Goal: Check status: Check status

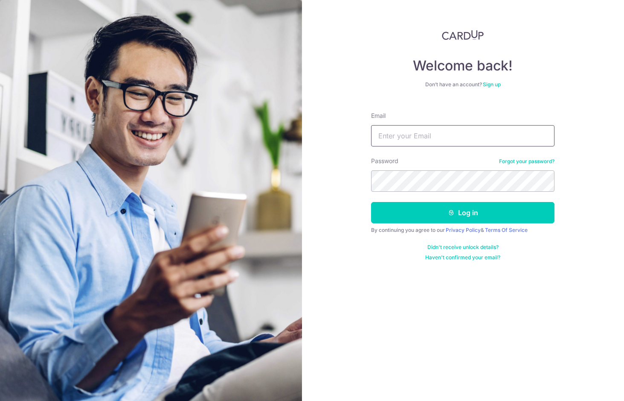
click at [424, 140] on input "Email" at bounding box center [463, 135] width 184 height 21
type input "e"
type input "a"
type input "l"
type input "[PERSON_NAME][EMAIL_ADDRESS][PERSON_NAME][DOMAIN_NAME]"
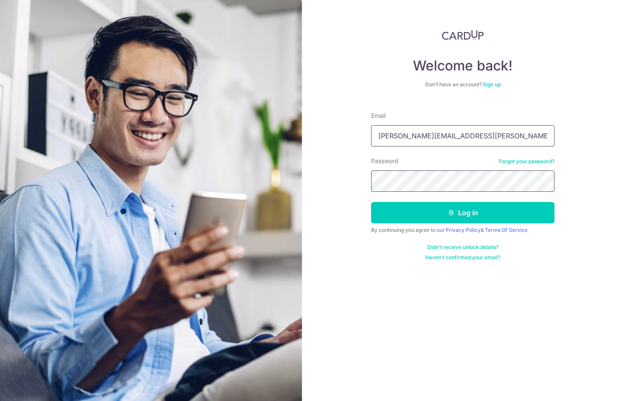
click at [371, 202] on button "Log in" at bounding box center [463, 212] width 184 height 21
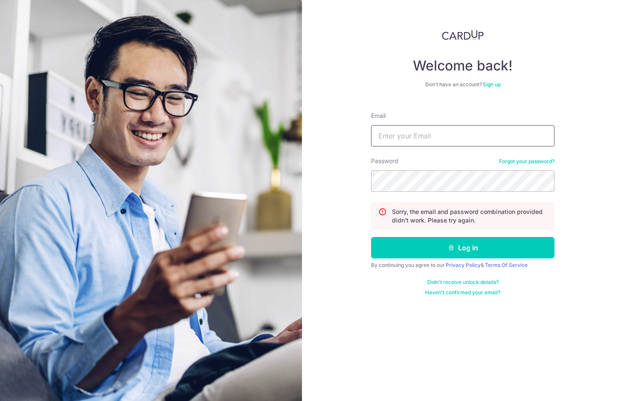
click at [449, 131] on input "Email" at bounding box center [463, 135] width 184 height 21
type input "[PERSON_NAME][EMAIL_ADDRESS][PERSON_NAME][DOMAIN_NAME]"
click at [371, 237] on button "Log in" at bounding box center [463, 247] width 184 height 21
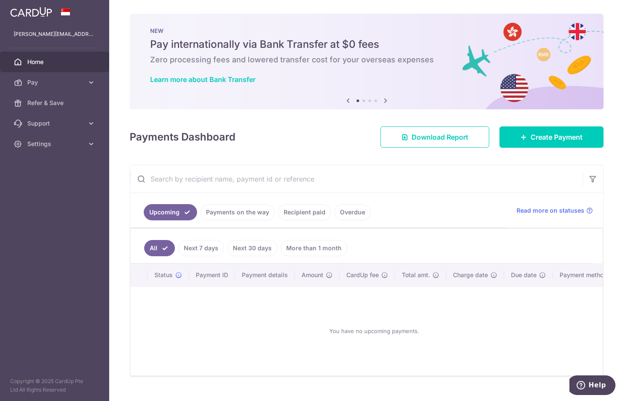
click at [294, 211] on link "Recipient paid" at bounding box center [304, 212] width 53 height 16
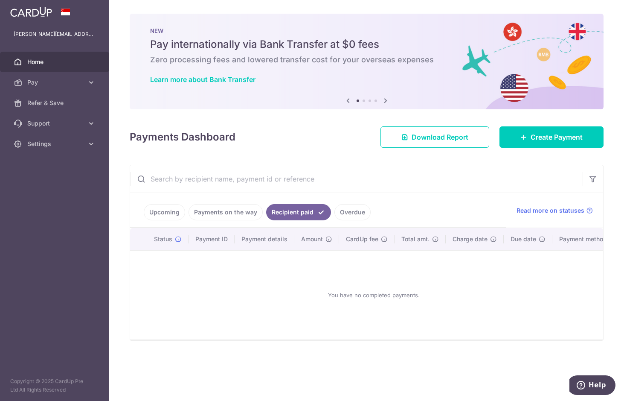
click at [228, 210] on link "Payments on the way" at bounding box center [226, 212] width 74 height 16
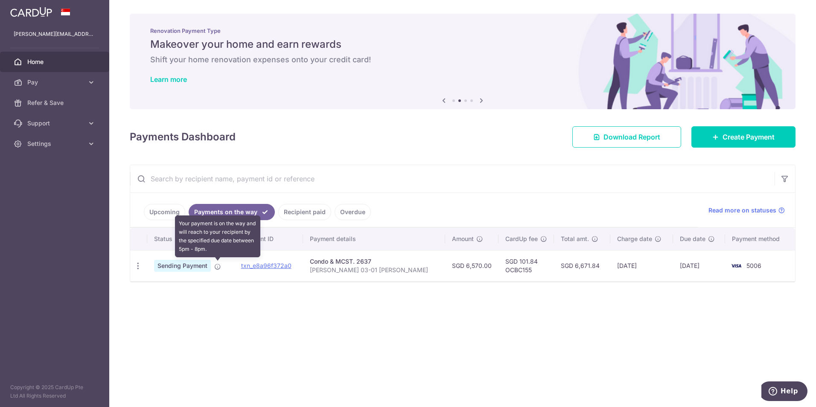
click at [216, 269] on icon at bounding box center [217, 266] width 7 height 7
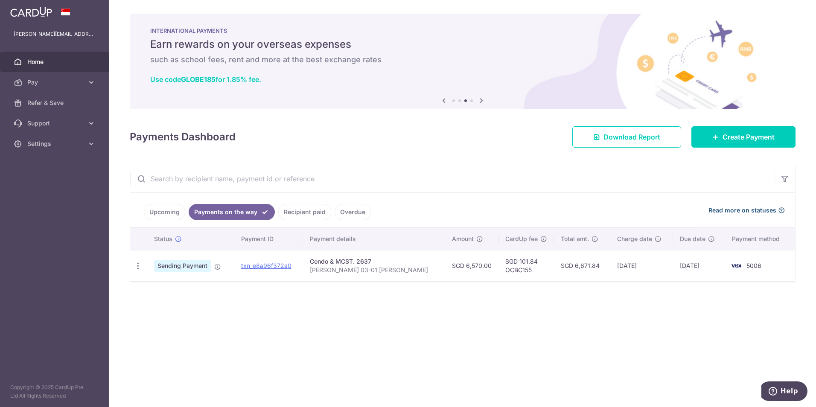
click at [779, 212] on icon at bounding box center [781, 210] width 7 height 7
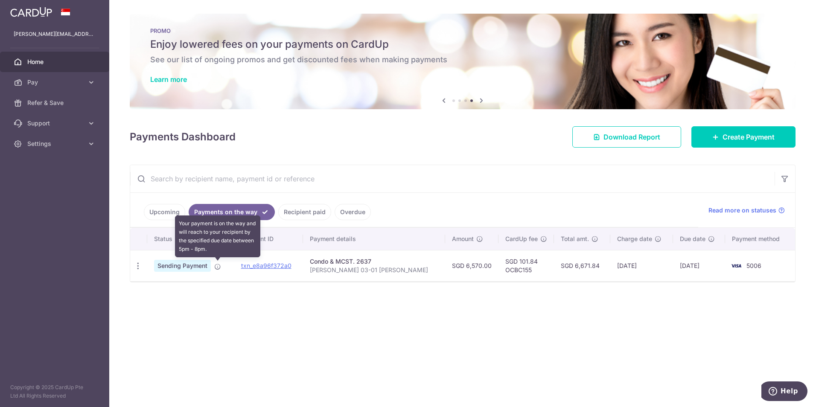
click at [217, 267] on icon at bounding box center [217, 266] width 7 height 7
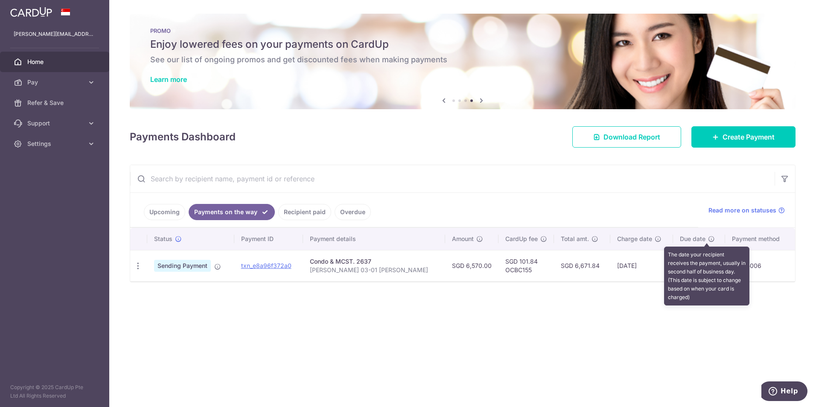
click at [709, 240] on icon at bounding box center [711, 239] width 7 height 7
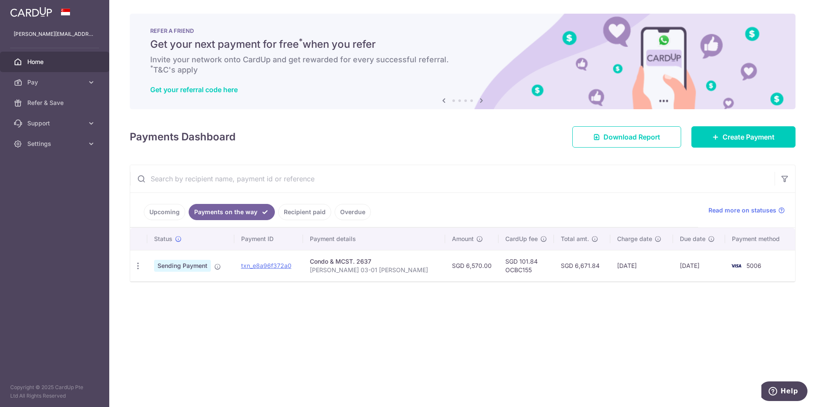
click at [622, 331] on div "× Pause Schedule Pause all future payments in this series Pause just this one p…" at bounding box center [462, 203] width 707 height 407
click at [139, 267] on icon "button" at bounding box center [138, 266] width 9 height 9
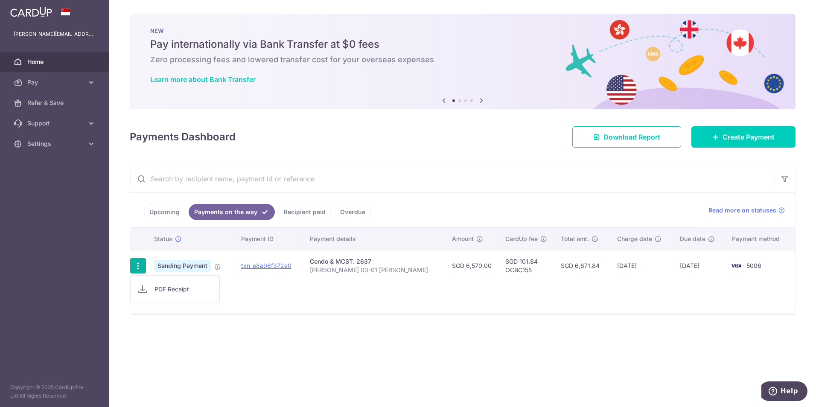
click at [160, 289] on span "PDF Receipt" at bounding box center [183, 289] width 58 height 9
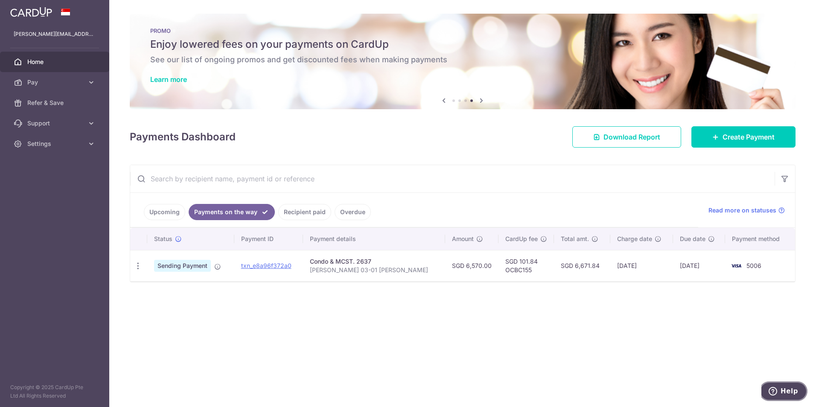
click at [775, 392] on icon "Help" at bounding box center [773, 390] width 3 height 3
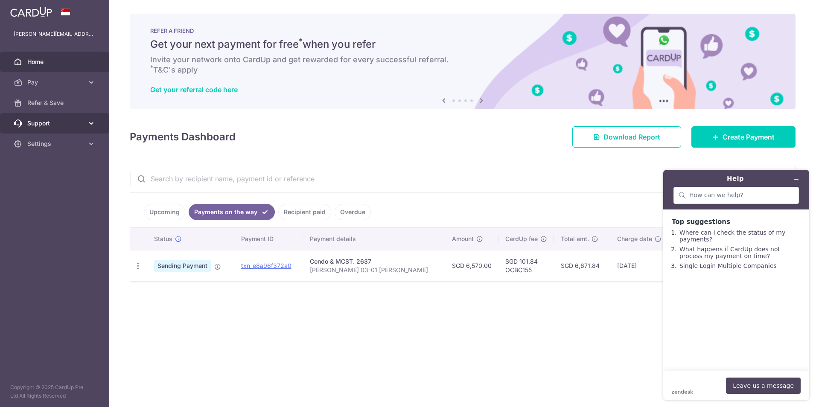
click at [64, 124] on span "Support" at bounding box center [55, 123] width 56 height 9
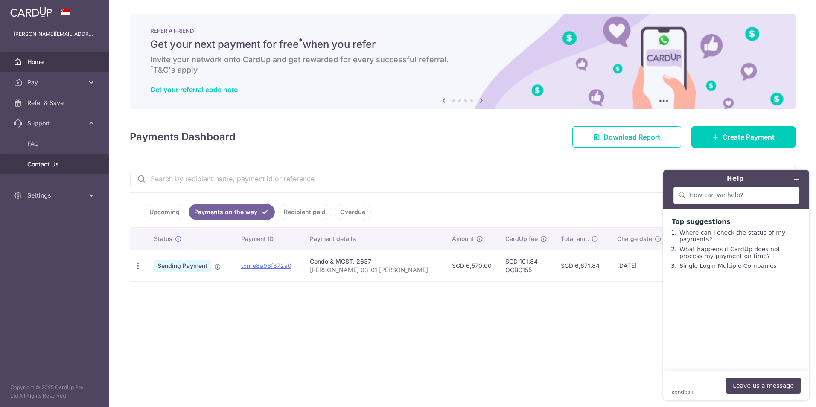
click at [61, 162] on span "Contact Us" at bounding box center [55, 164] width 56 height 9
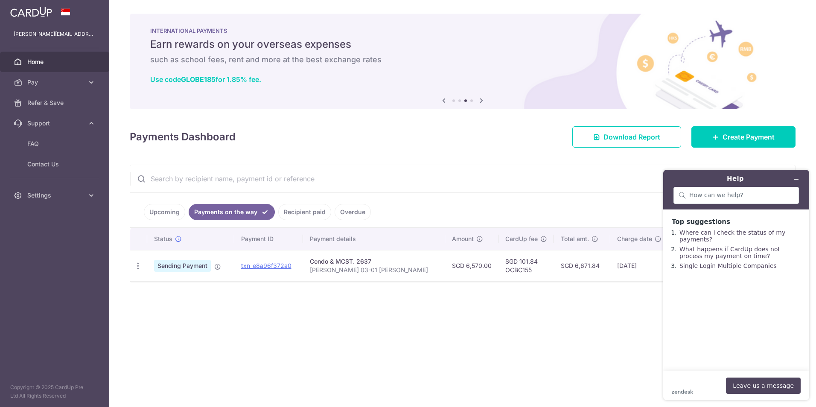
click at [601, 168] on input "text" at bounding box center [452, 178] width 644 height 27
click at [606, 178] on input "text" at bounding box center [452, 178] width 644 height 27
click at [795, 176] on button "Minimize widget" at bounding box center [797, 179] width 14 height 12
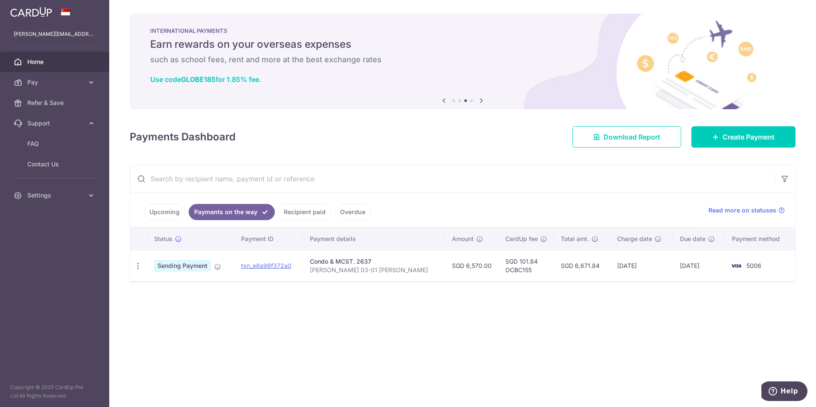
click at [608, 176] on input "text" at bounding box center [452, 178] width 644 height 27
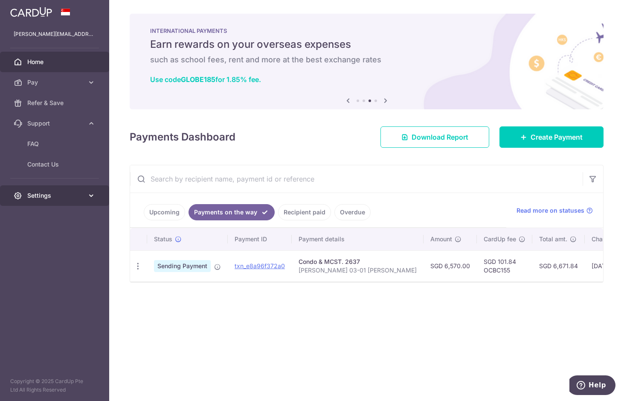
click at [35, 190] on link "Settings" at bounding box center [54, 195] width 109 height 20
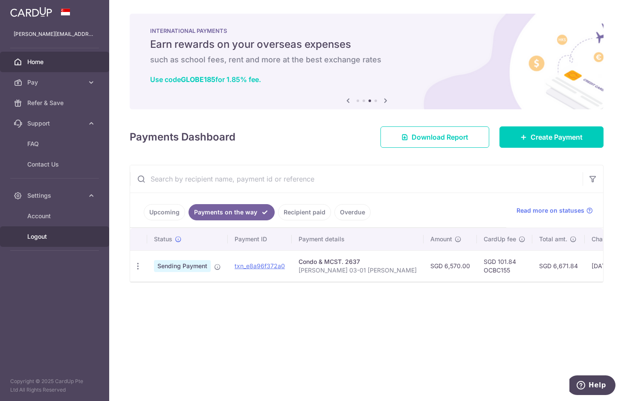
click at [29, 237] on span "Logout" at bounding box center [55, 236] width 56 height 9
